Goal: Task Accomplishment & Management: Manage account settings

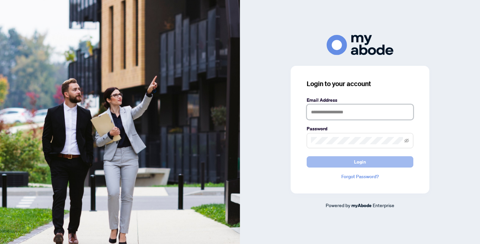
type input "**********"
click at [366, 162] on button "Login" at bounding box center [359, 162] width 107 height 11
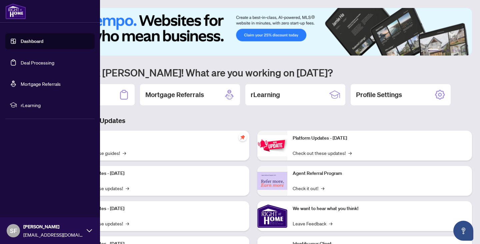
click at [37, 60] on link "Deal Processing" at bounding box center [38, 63] width 34 height 6
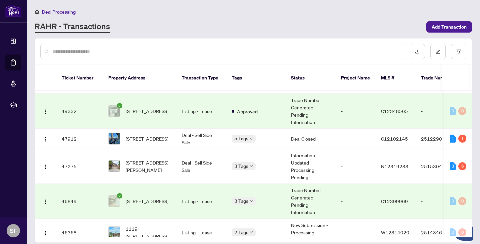
scroll to position [158, 0]
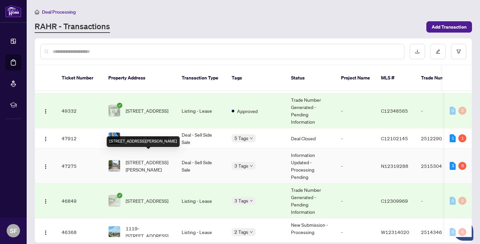
click at [155, 161] on span "[STREET_ADDRESS][PERSON_NAME]" at bounding box center [148, 166] width 45 height 15
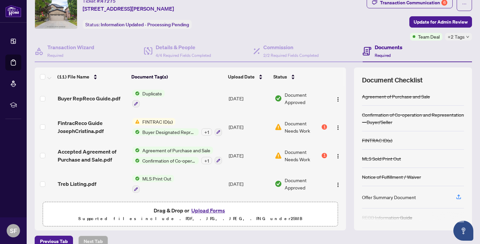
scroll to position [35, 0]
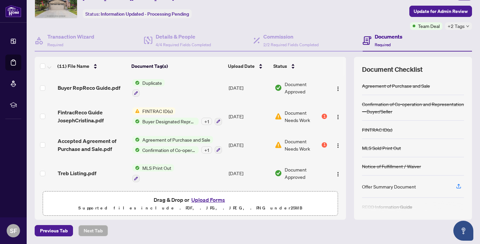
click at [207, 198] on button "Upload Forms" at bounding box center [208, 200] width 38 height 9
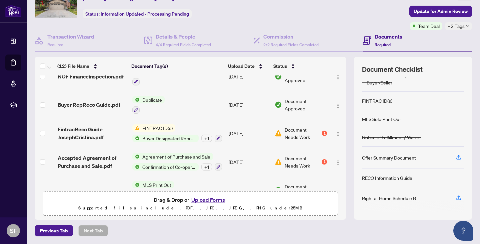
scroll to position [220, 0]
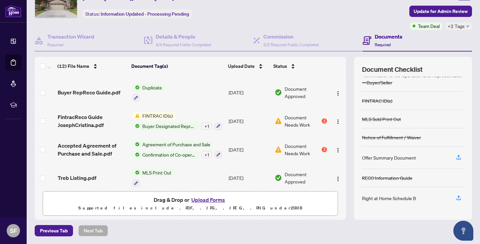
click at [160, 112] on span "FINTRAC ID(s)" at bounding box center [158, 115] width 36 height 7
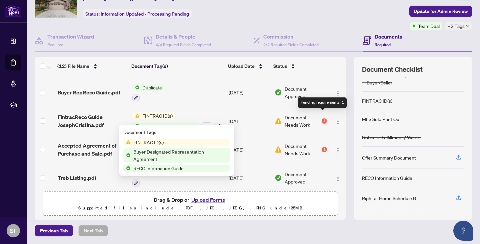
click at [322, 119] on div "1" at bounding box center [323, 121] width 5 height 5
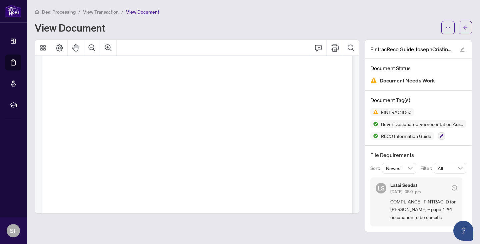
scroll to position [2519, 0]
click at [157, 160] on span "4. Nature of Principal Business or Occupation:" at bounding box center [107, 162] width 100 height 4
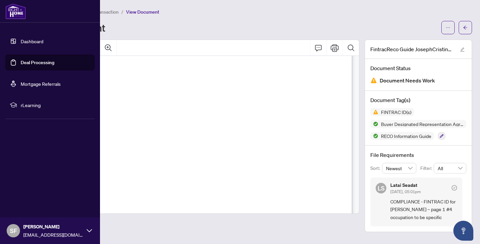
click at [31, 63] on link "Deal Processing" at bounding box center [38, 63] width 34 height 6
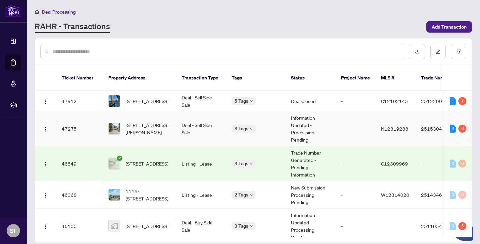
scroll to position [196, 0]
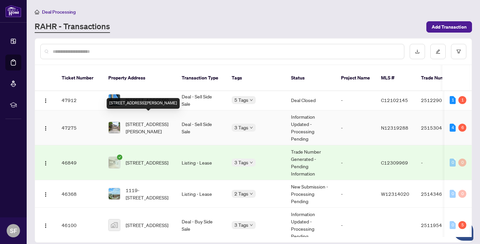
click at [163, 121] on span "[STREET_ADDRESS][PERSON_NAME]" at bounding box center [148, 128] width 45 height 15
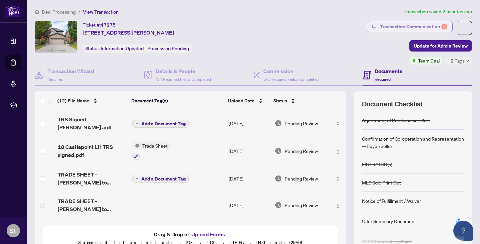
click at [423, 25] on div "Transaction Communication 6" at bounding box center [413, 26] width 67 height 11
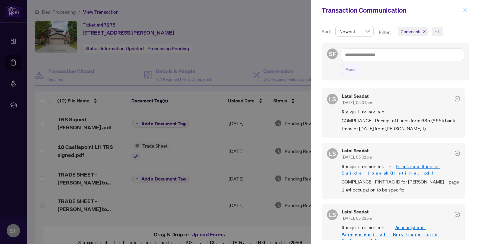
click at [466, 9] on icon "close" at bounding box center [464, 10] width 5 height 5
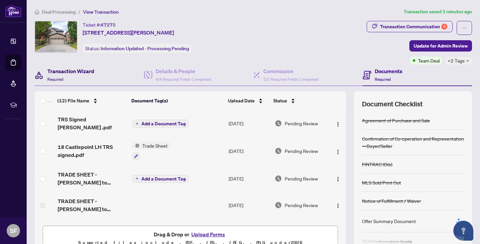
click at [69, 72] on h4 "Transaction Wizard" at bounding box center [70, 71] width 47 height 8
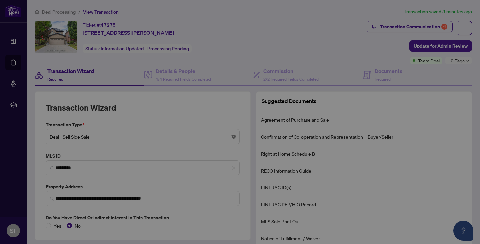
click at [233, 135] on body "**********" at bounding box center [240, 122] width 480 height 244
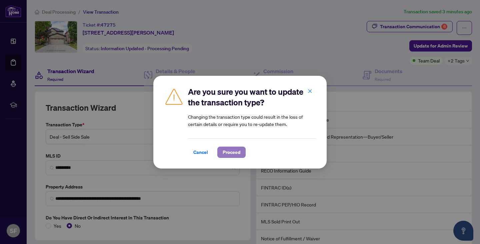
click at [227, 152] on span "Proceed" at bounding box center [231, 152] width 18 height 11
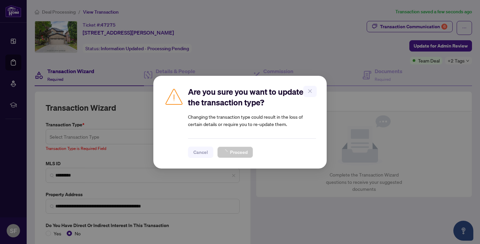
click at [59, 134] on div "Are you sure you want to update the transaction type? Changing the transaction …" at bounding box center [240, 122] width 480 height 244
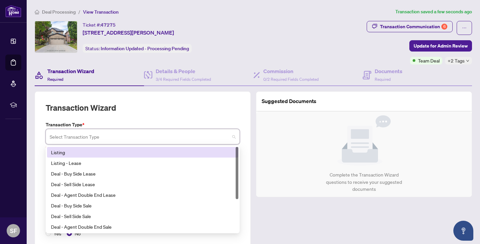
click at [80, 136] on input "search" at bounding box center [140, 138] width 180 height 15
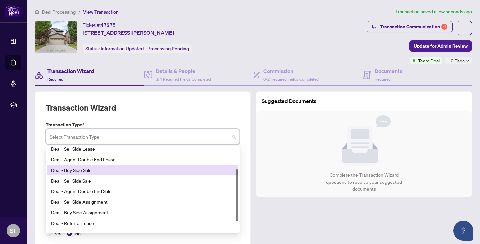
scroll to position [37, 0]
click at [94, 168] on div "Deal - Buy Side Sale" at bounding box center [142, 169] width 183 height 7
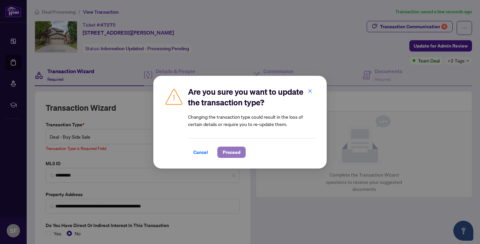
click at [225, 153] on span "Proceed" at bounding box center [231, 152] width 18 height 11
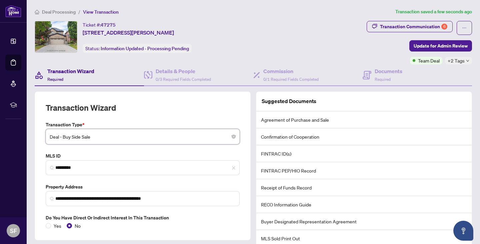
scroll to position [44, 0]
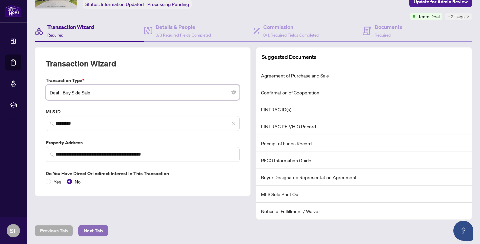
click at [97, 229] on span "Next Tab" at bounding box center [93, 231] width 19 height 11
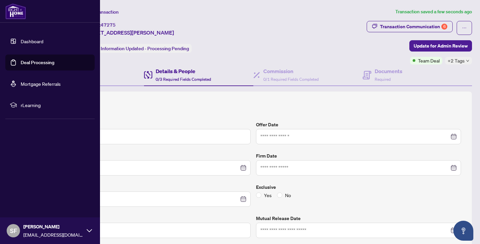
click at [21, 60] on link "Deal Processing" at bounding box center [38, 63] width 34 height 6
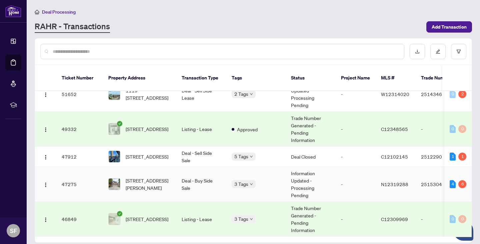
scroll to position [139, 0]
click at [449, 181] on div "4" at bounding box center [452, 185] width 6 height 8
click at [459, 181] on div "6" at bounding box center [462, 185] width 8 height 8
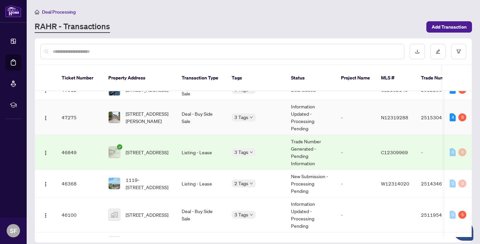
scroll to position [207, 0]
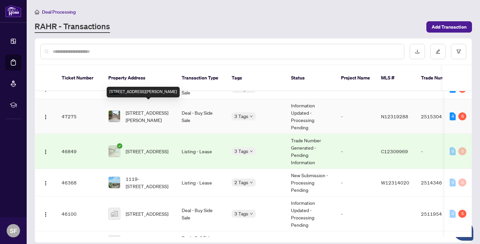
click at [156, 109] on span "[STREET_ADDRESS][PERSON_NAME]" at bounding box center [148, 116] width 45 height 15
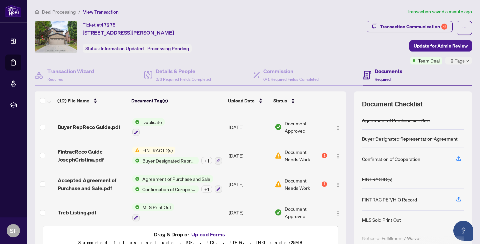
scroll to position [35, 0]
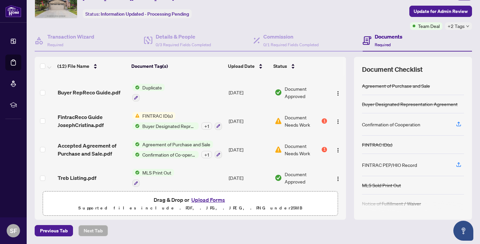
click at [300, 143] on span "Document Needs Work" at bounding box center [302, 150] width 36 height 15
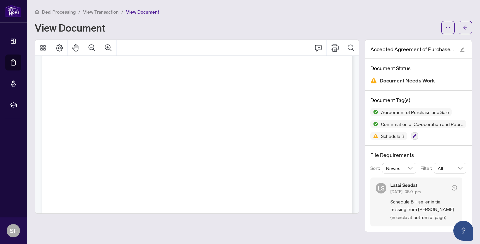
scroll to position [3894, 0]
click at [333, 46] on icon "Print" at bounding box center [334, 48] width 8 height 8
click at [336, 47] on icon "Print" at bounding box center [334, 47] width 8 height 7
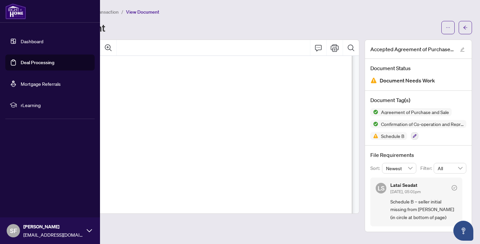
click at [41, 62] on link "Deal Processing" at bounding box center [38, 63] width 34 height 6
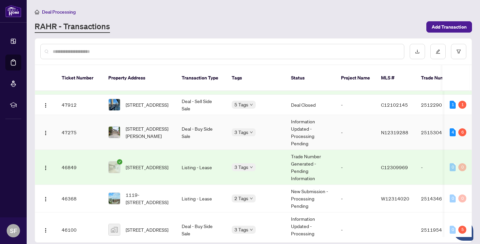
scroll to position [192, 0]
click at [170, 125] on span "[STREET_ADDRESS][PERSON_NAME]" at bounding box center [148, 132] width 45 height 15
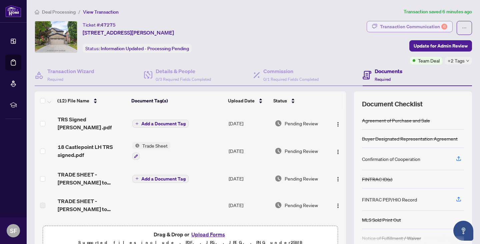
click at [415, 25] on div "Transaction Communication 6" at bounding box center [413, 26] width 67 height 11
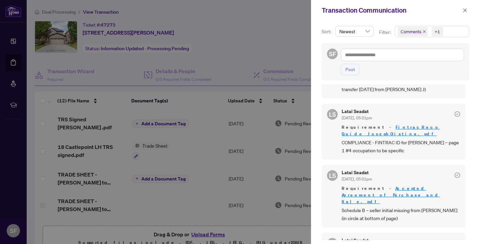
scroll to position [40, 0]
click at [394, 126] on link "FintracReco Guide JosephCristina.pdf" at bounding box center [390, 130] width 98 height 12
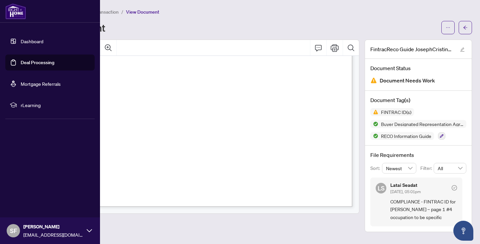
click at [33, 62] on link "Deal Processing" at bounding box center [38, 63] width 34 height 6
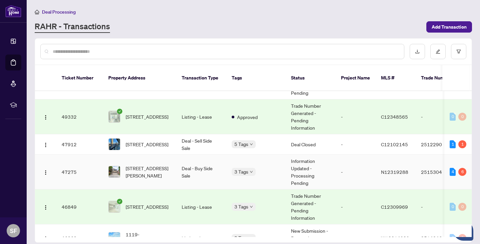
scroll to position [152, 0]
click at [461, 168] on div "6" at bounding box center [462, 172] width 8 height 8
click at [147, 165] on span "[STREET_ADDRESS][PERSON_NAME]" at bounding box center [148, 172] width 45 height 15
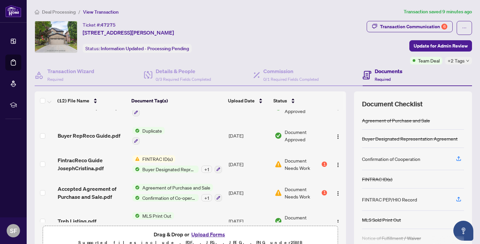
scroll to position [220, 0]
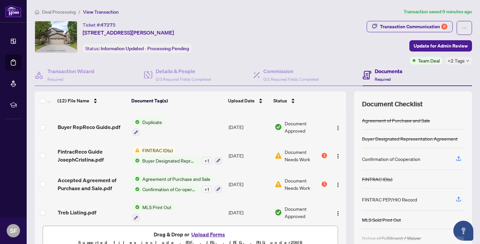
click at [295, 177] on span "Document Needs Work" at bounding box center [302, 184] width 36 height 15
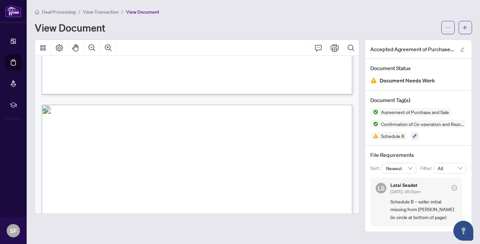
scroll to position [2842, 0]
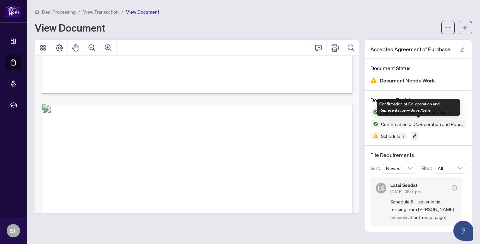
click at [446, 127] on span "Confirmation of Co-operation and Representation—Buyer/Seller" at bounding box center [418, 124] width 96 height 8
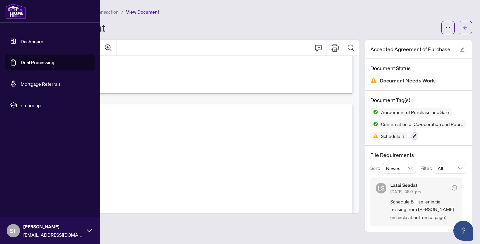
click at [44, 62] on link "Deal Processing" at bounding box center [38, 63] width 34 height 6
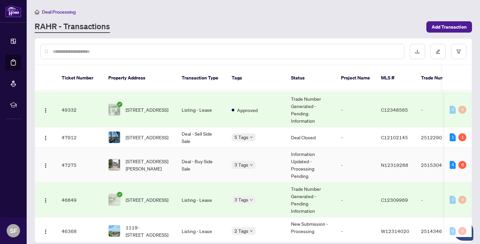
scroll to position [164, 0]
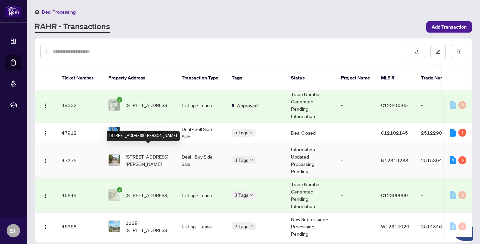
click at [168, 153] on span "[STREET_ADDRESS][PERSON_NAME]" at bounding box center [148, 160] width 45 height 15
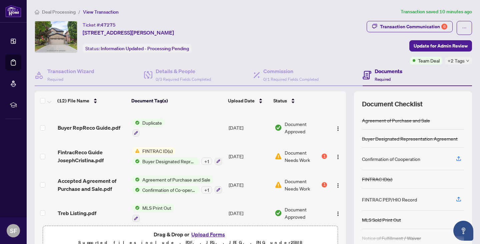
scroll to position [220, 0]
click at [321, 182] on div "1" at bounding box center [323, 184] width 5 height 5
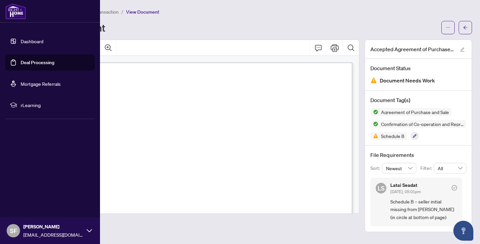
click at [32, 62] on link "Deal Processing" at bounding box center [38, 63] width 34 height 6
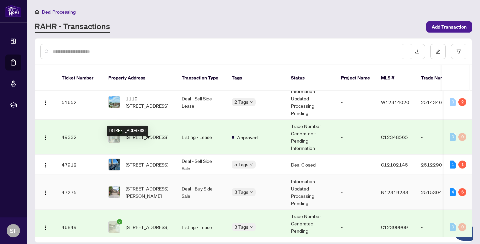
scroll to position [150, 0]
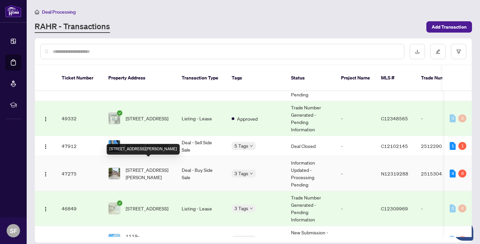
click at [159, 167] on span "[STREET_ADDRESS][PERSON_NAME]" at bounding box center [148, 174] width 45 height 15
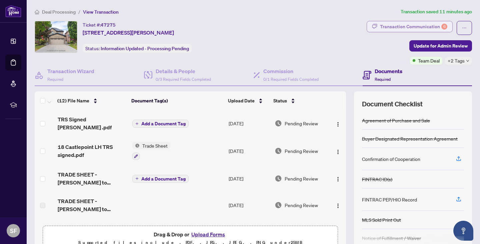
click at [419, 26] on div "Transaction Communication 6" at bounding box center [413, 26] width 67 height 11
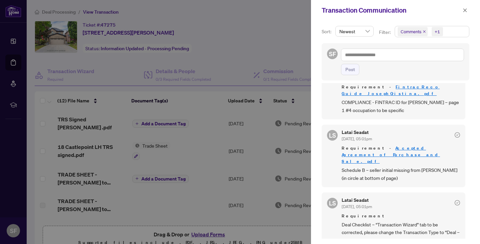
scroll to position [76, 0]
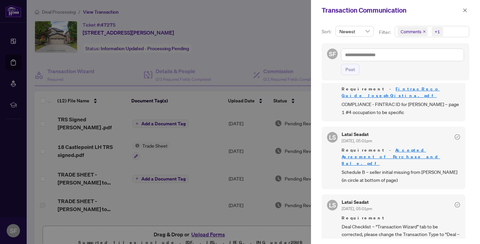
click at [416, 148] on link "Accepted Agreement of Purchase and Sale.pdf" at bounding box center [390, 157] width 98 height 19
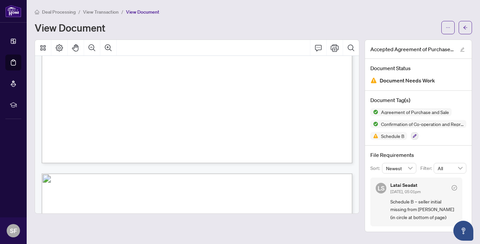
scroll to position [292, 0]
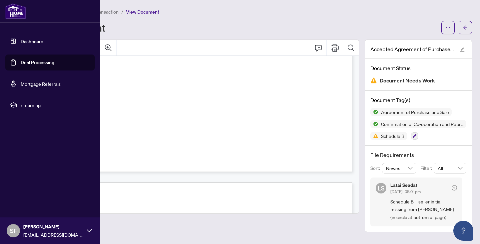
click at [37, 61] on link "Deal Processing" at bounding box center [38, 63] width 34 height 6
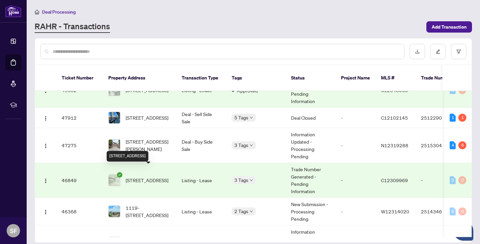
scroll to position [181, 0]
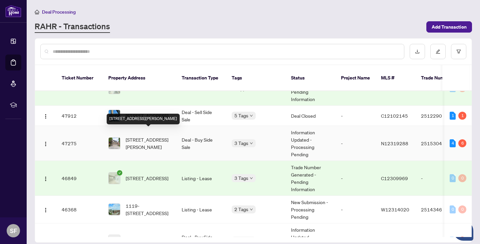
click at [164, 136] on span "[STREET_ADDRESS][PERSON_NAME]" at bounding box center [148, 143] width 45 height 15
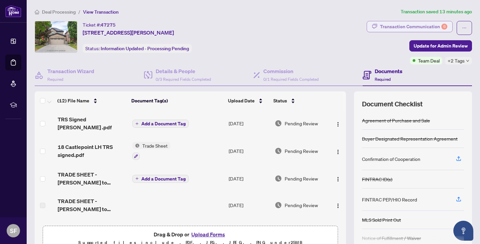
click at [425, 25] on div "Transaction Communication 6" at bounding box center [413, 26] width 67 height 11
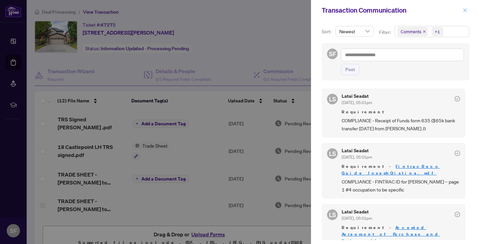
click at [465, 10] on icon "close" at bounding box center [464, 10] width 5 height 5
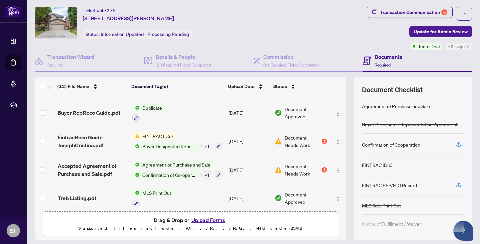
scroll to position [35, 0]
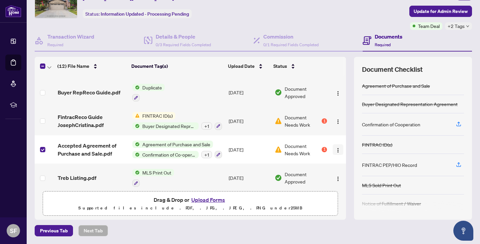
click at [335, 148] on img "button" at bounding box center [337, 150] width 5 height 5
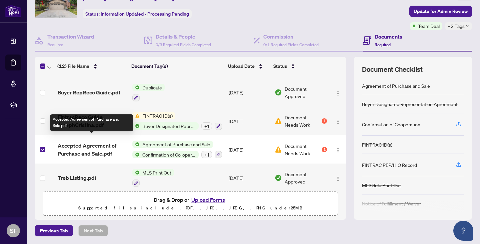
click at [87, 142] on span "Accepted Agreement of Purchase and Sale.pdf" at bounding box center [92, 150] width 69 height 16
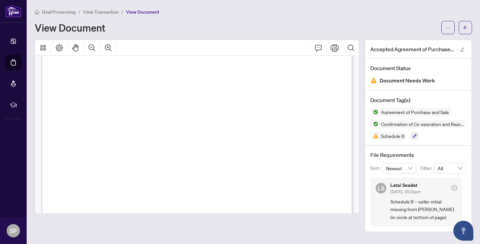
scroll to position [2165, 0]
click at [413, 137] on icon "button" at bounding box center [415, 137] width 4 height 4
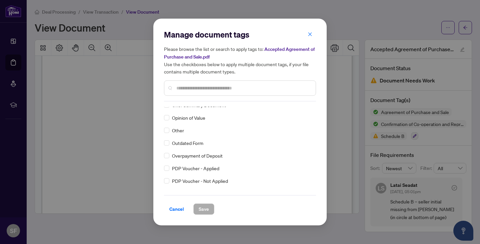
scroll to position [1104, 0]
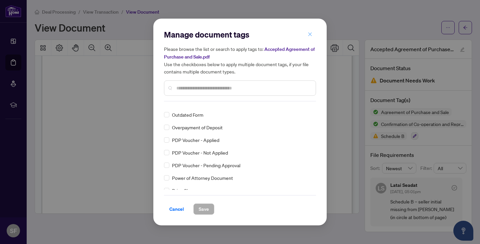
click at [309, 35] on icon "close" at bounding box center [310, 34] width 4 height 4
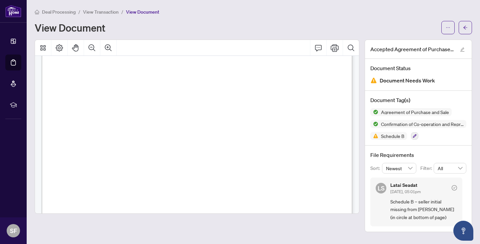
scroll to position [112, 0]
